Goal: Task Accomplishment & Management: Complete application form

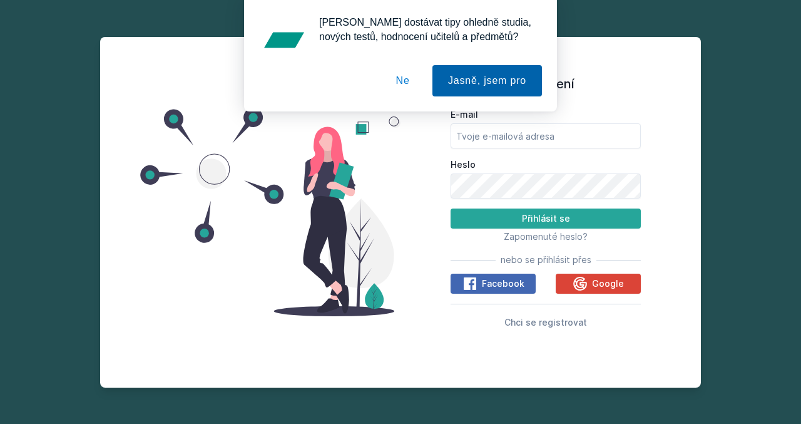
click at [469, 84] on button "Jasně, jsem pro" at bounding box center [486, 80] width 109 height 31
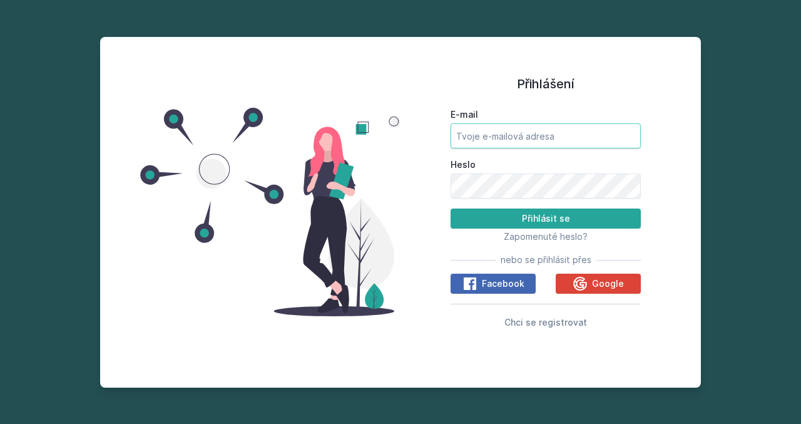
click at [478, 135] on input "E-mail" at bounding box center [545, 135] width 190 height 25
click at [545, 326] on span "Chci se registrovat" at bounding box center [545, 322] width 83 height 11
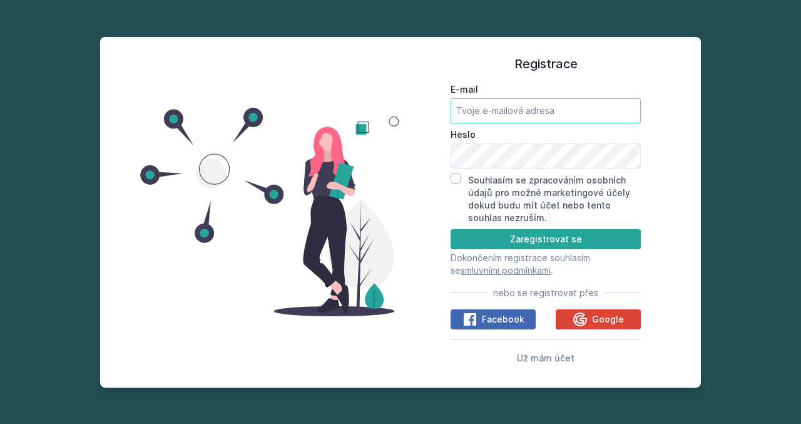
click at [508, 111] on input "E-mail" at bounding box center [545, 110] width 190 height 25
type input "[EMAIL_ADDRESS][DOMAIN_NAME]"
click at [462, 178] on div "Souhlasím se zpracováním osobních údajů pro možné marketingové účely dokud budu…" at bounding box center [545, 198] width 190 height 51
click at [455, 176] on input "Souhlasím se zpracováním osobních údajů pro možné marketingové účely dokud budu…" at bounding box center [455, 178] width 10 height 10
checkbox input "true"
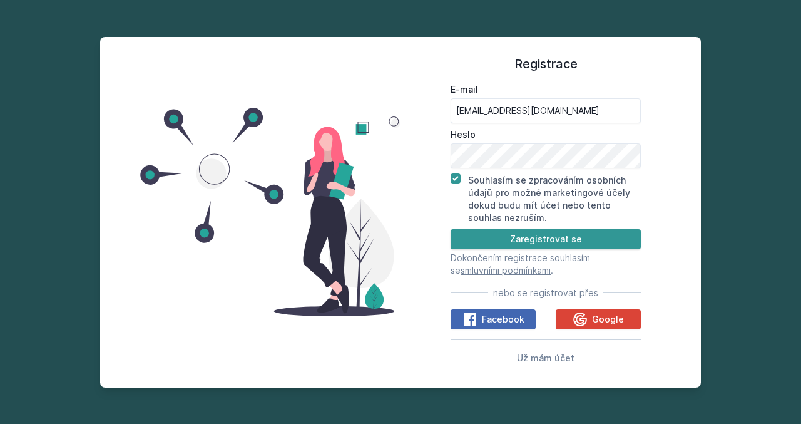
click at [489, 237] on button "Zaregistrovat se" at bounding box center [545, 239] width 190 height 20
click at [543, 244] on button "Zaregistrovat se" at bounding box center [545, 239] width 190 height 20
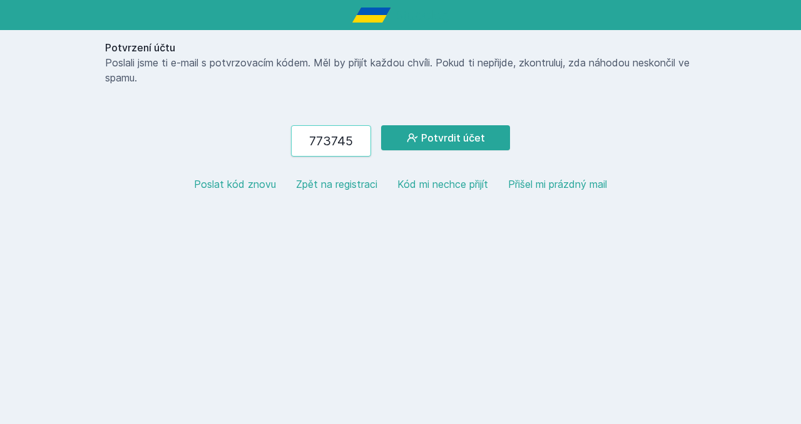
type input "773745"
click at [442, 124] on div "Potvrzení účtu Poslali jsme ti e-mail s potvrzovacím kódem. Měl by přijít každo…" at bounding box center [400, 120] width 601 height 181
click at [442, 126] on button "Potvrdit účet" at bounding box center [445, 137] width 129 height 25
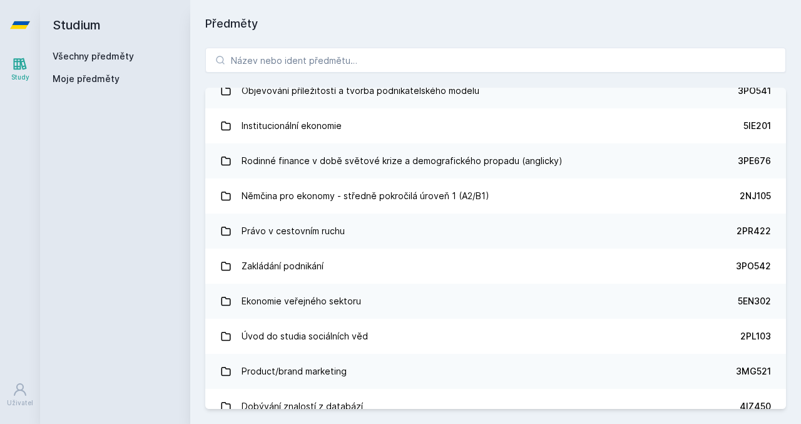
scroll to position [6925, 0]
